Goal: Information Seeking & Learning: Learn about a topic

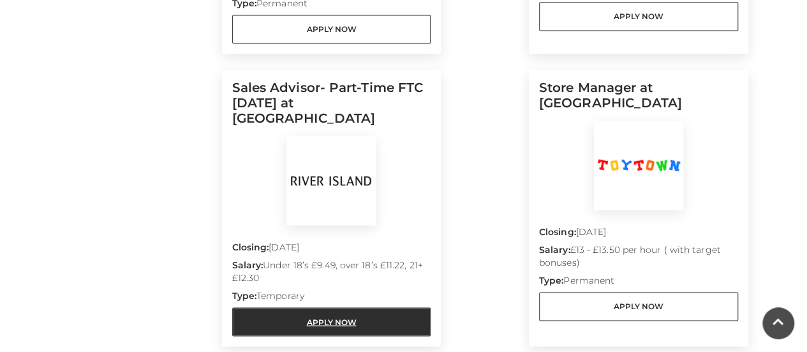
scroll to position [957, 0]
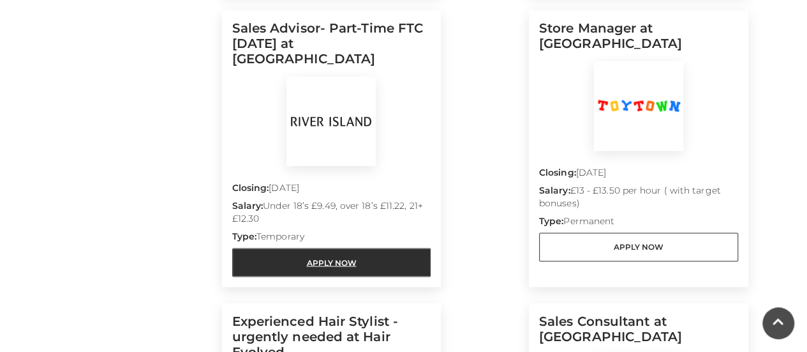
click at [341, 248] on link "Apply Now" at bounding box center [331, 262] width 199 height 29
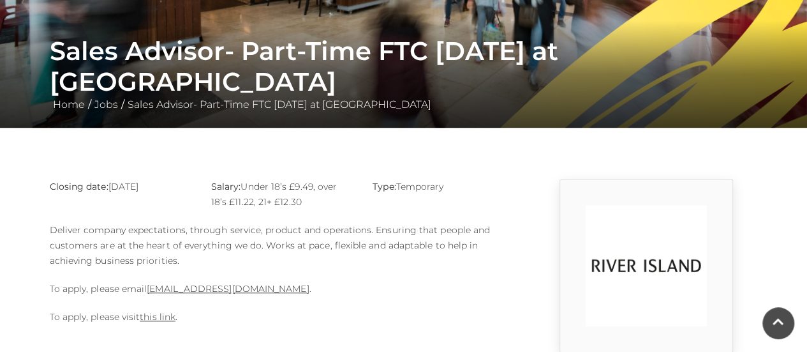
scroll to position [383, 0]
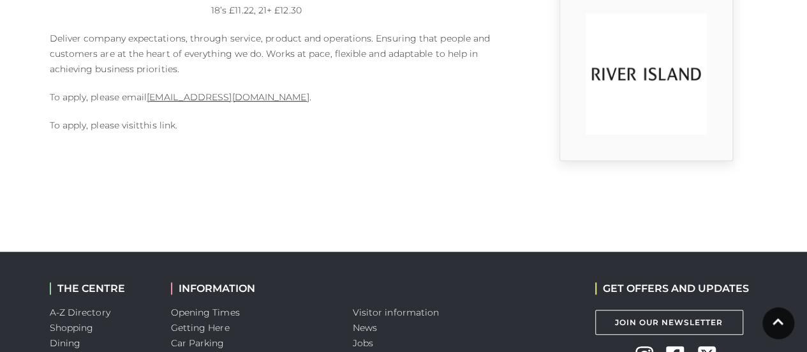
click at [163, 121] on link "this link" at bounding box center [158, 124] width 36 height 11
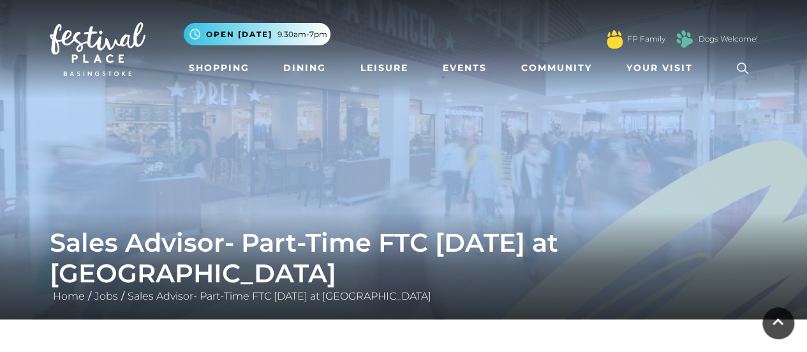
drag, startPoint x: 28, startPoint y: 26, endPoint x: 256, endPoint y: 20, distance: 228.5
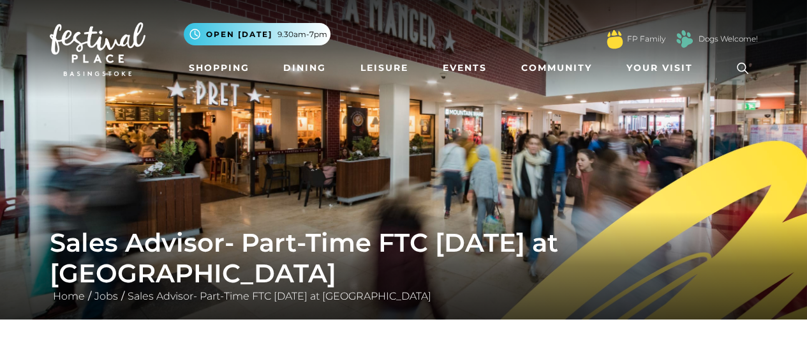
click at [112, 335] on main "Sales Advisor- Part-Time FTC JAN 2026 at River Island Home / Jobs / Sales Advis…" at bounding box center [403, 272] width 807 height 544
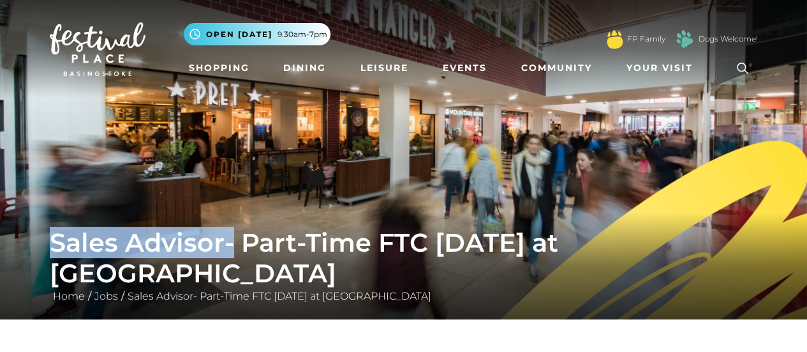
drag, startPoint x: 46, startPoint y: 269, endPoint x: 230, endPoint y: 276, distance: 183.9
click at [230, 276] on div "Sales Advisor- Part-Time FTC JAN 2026 at River Island Home / Jobs / Sales Advis…" at bounding box center [403, 265] width 727 height 77
copy h1 "Sales Advisor-"
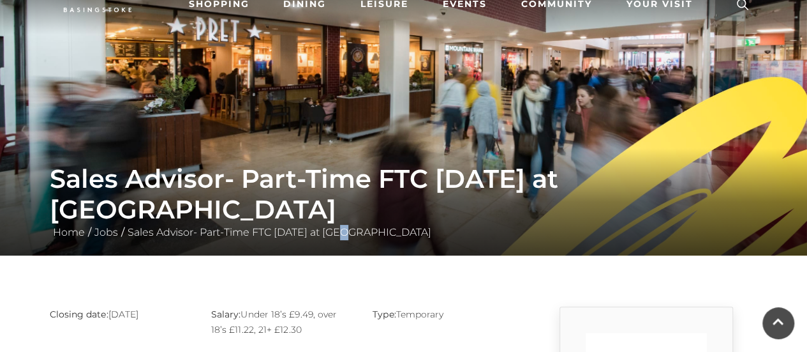
drag, startPoint x: 345, startPoint y: 253, endPoint x: 338, endPoint y: 247, distance: 9.1
click at [344, 252] on div "Sales Advisor- Part-Time FTC JAN 2026 at River Island Home / Jobs / Sales Advis…" at bounding box center [403, 201] width 807 height 107
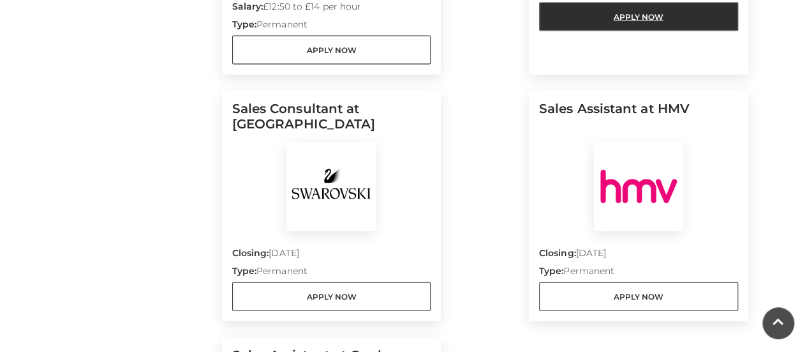
scroll to position [1467, 0]
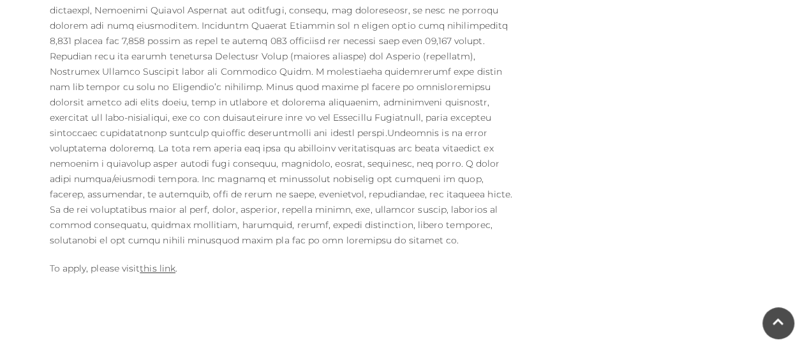
scroll to position [766, 0]
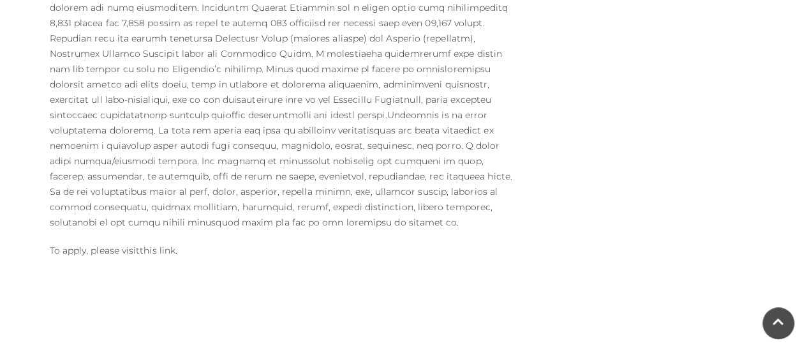
click at [166, 244] on link "this link" at bounding box center [158, 249] width 36 height 11
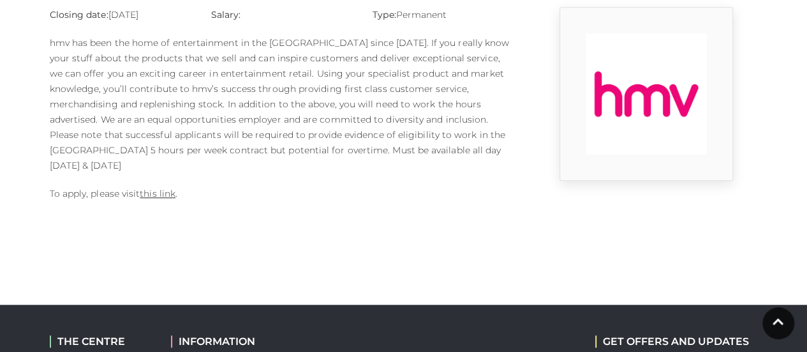
scroll to position [383, 0]
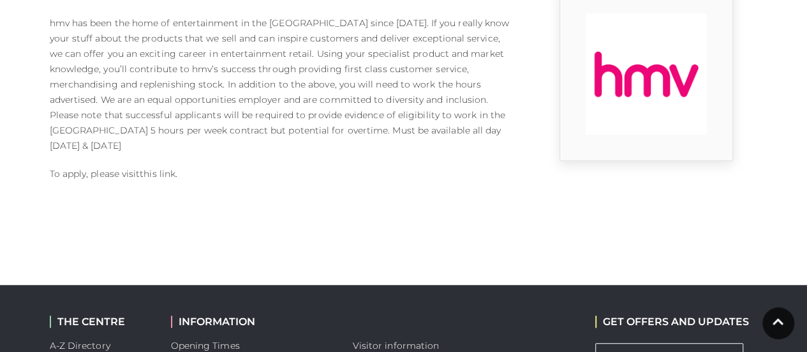
click at [148, 168] on link "this link" at bounding box center [158, 173] width 36 height 11
